Goal: Transaction & Acquisition: Purchase product/service

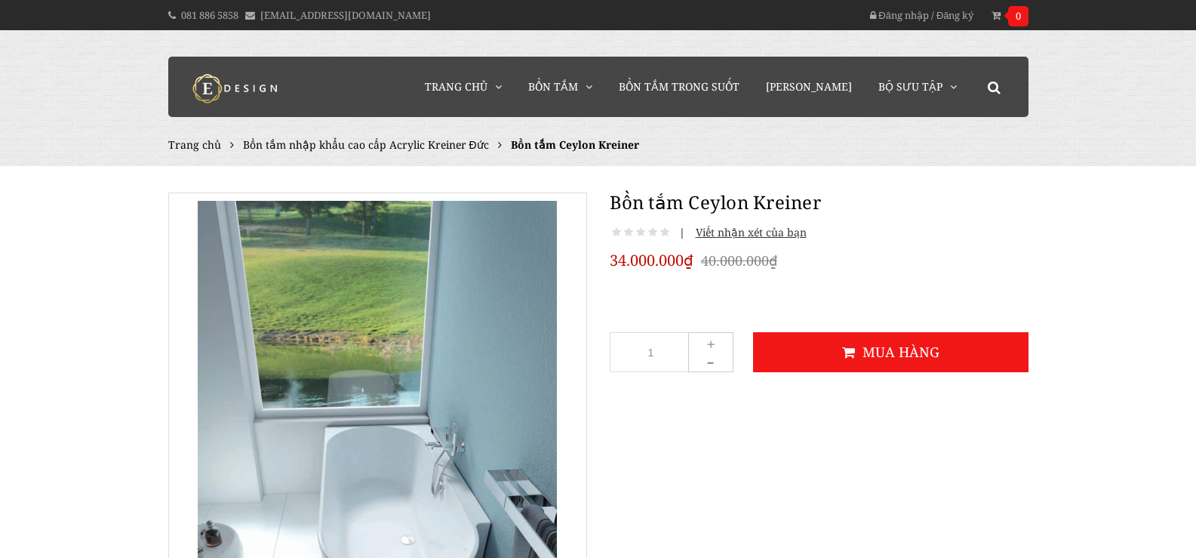
type input "lorna"
click at [0, 0] on button at bounding box center [0, 0] width 0 height 0
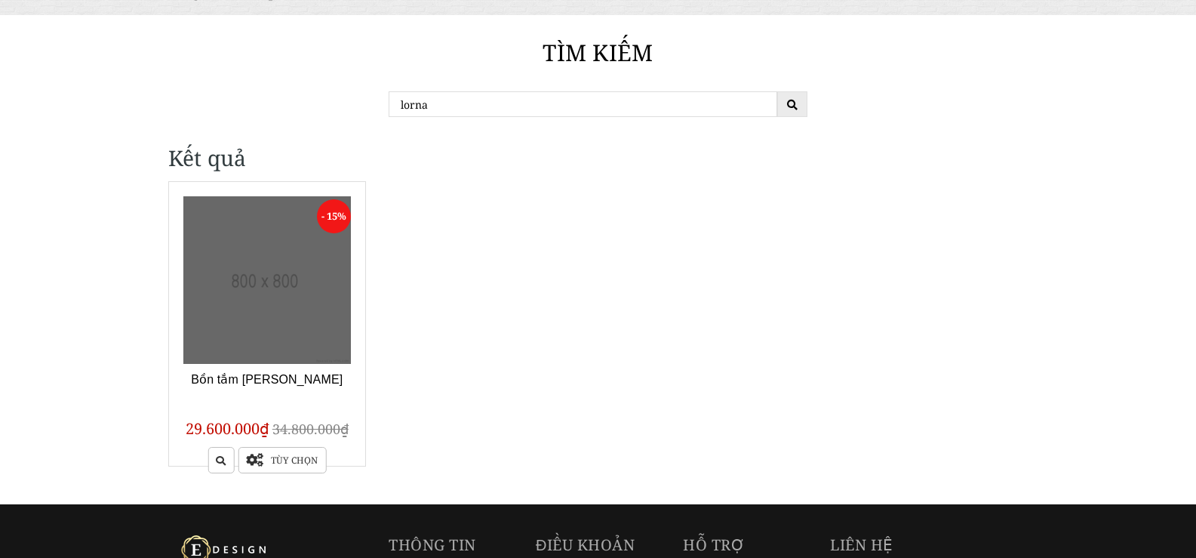
click at [263, 295] on link at bounding box center [267, 280] width 168 height 168
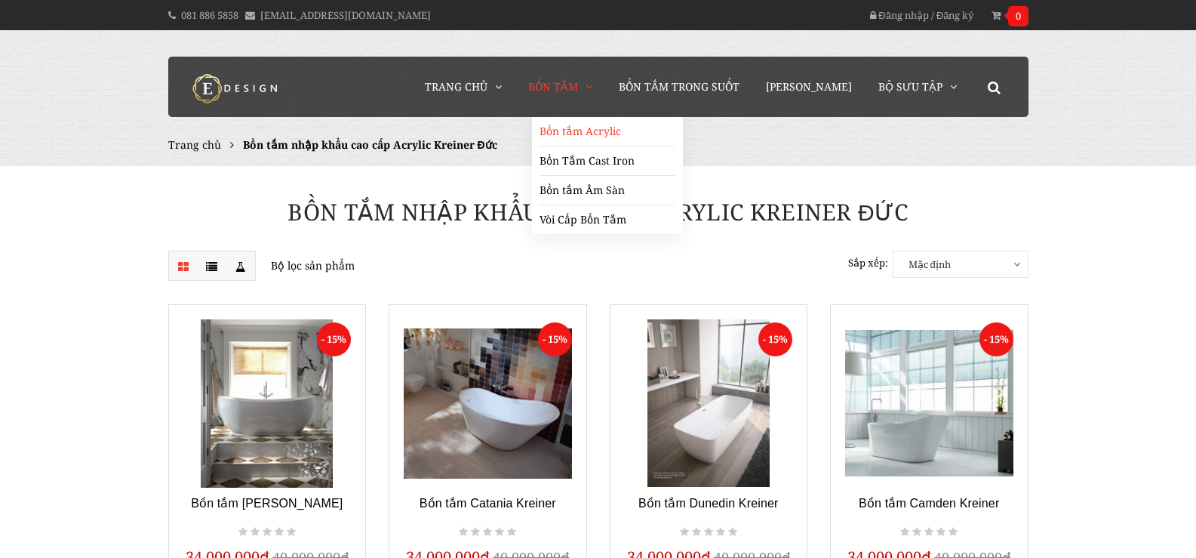
click at [596, 130] on link "Bồn tắm Acrylic" at bounding box center [608, 131] width 136 height 29
